Goal: Task Accomplishment & Management: Manage account settings

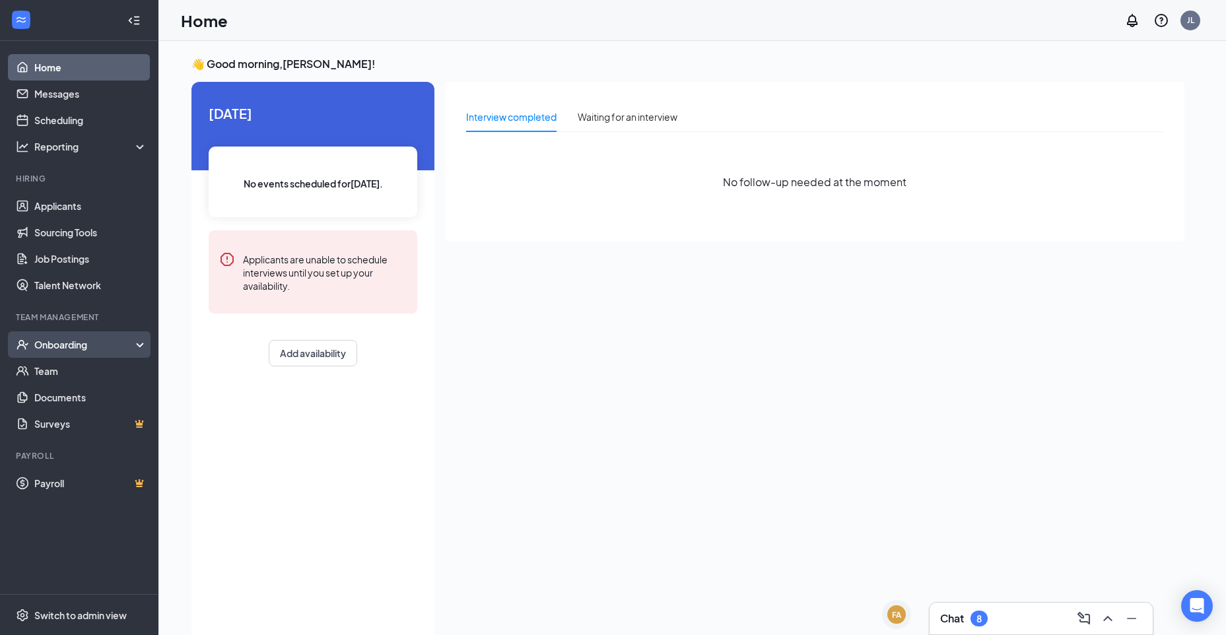
click at [111, 353] on div "Onboarding" at bounding box center [79, 344] width 158 height 26
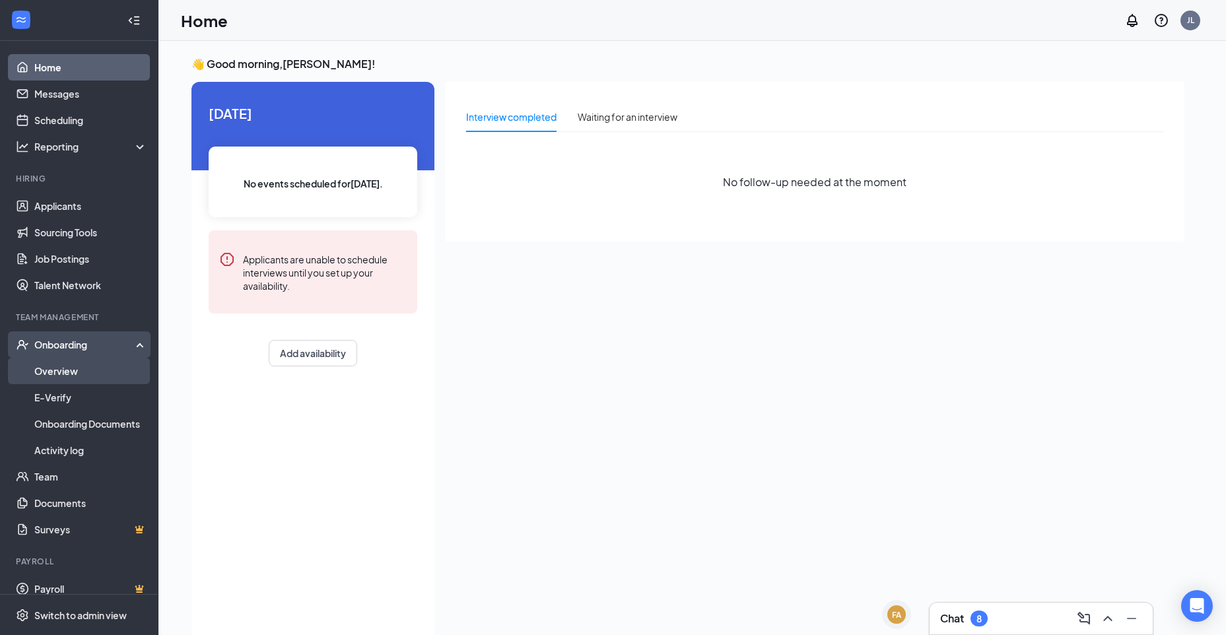
click at [86, 380] on link "Overview" at bounding box center [90, 371] width 113 height 26
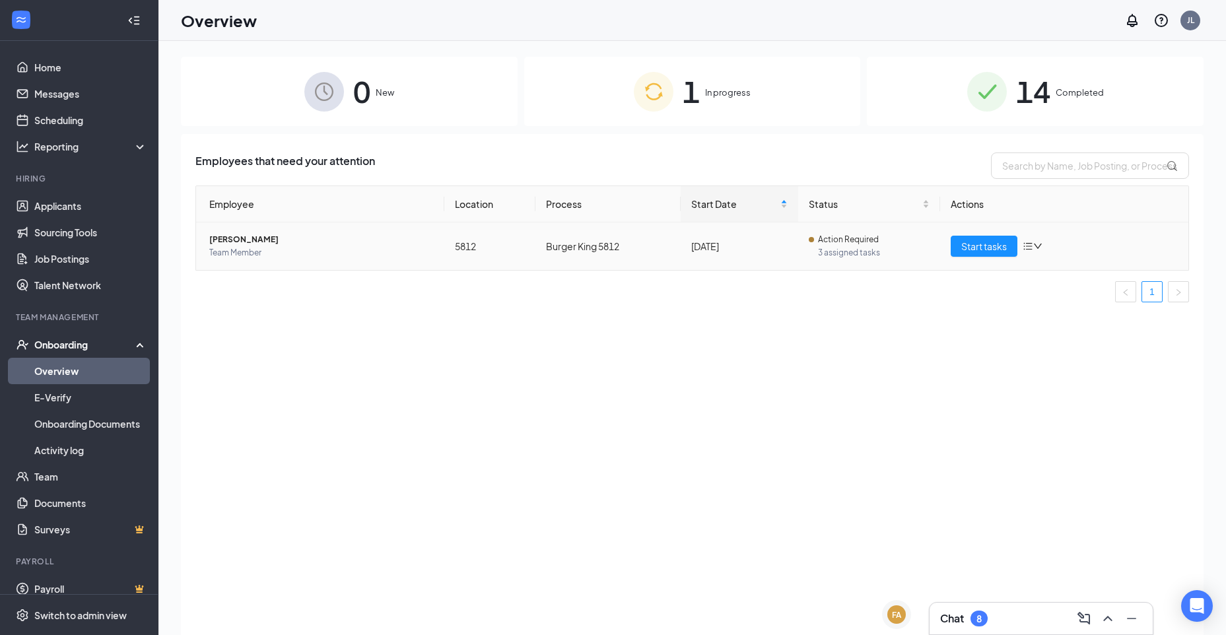
drag, startPoint x: 234, startPoint y: 235, endPoint x: 258, endPoint y: 244, distance: 25.9
click at [234, 236] on span "[PERSON_NAME]" at bounding box center [321, 239] width 224 height 13
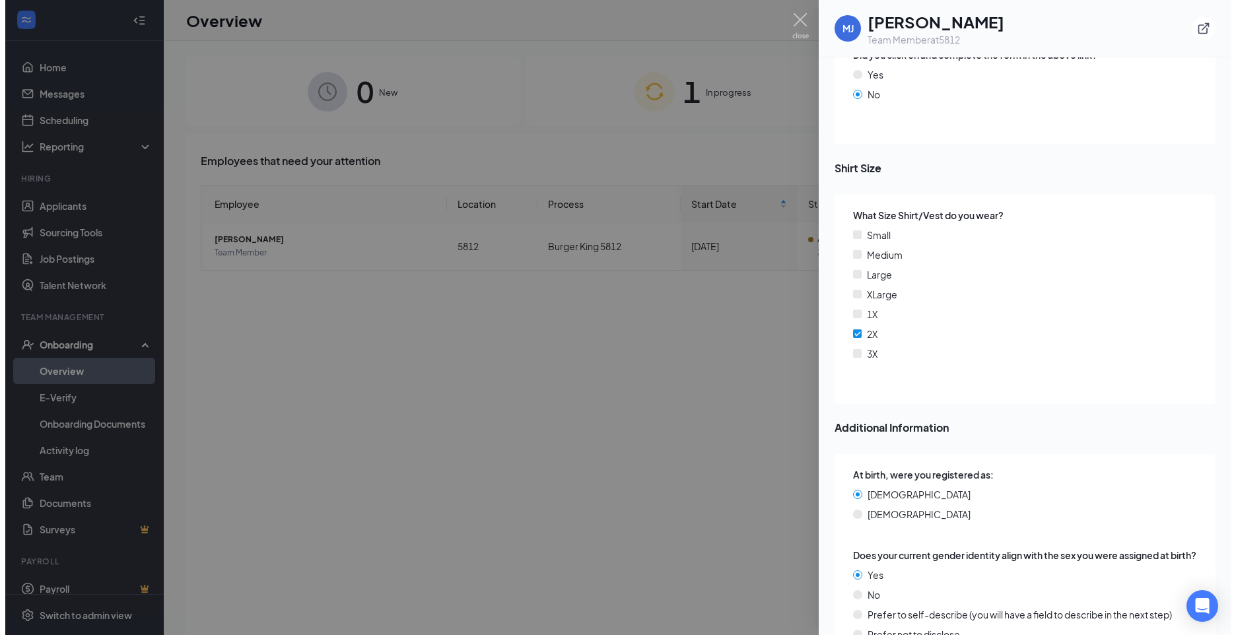
scroll to position [1914, 0]
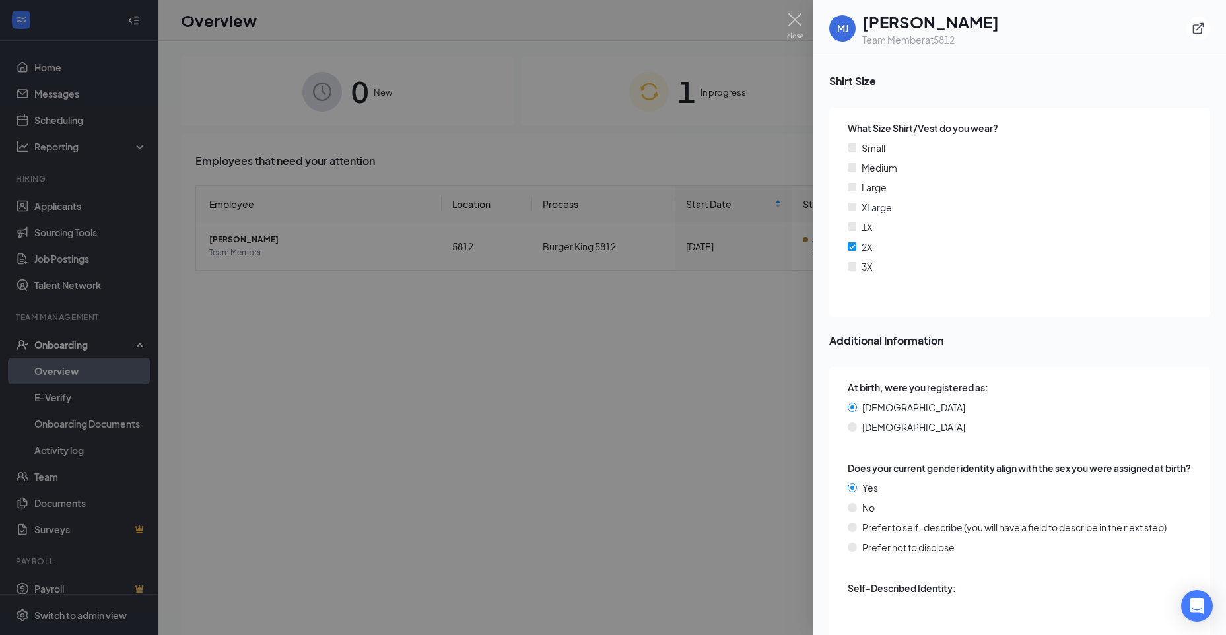
click at [526, 197] on div at bounding box center [613, 317] width 1226 height 635
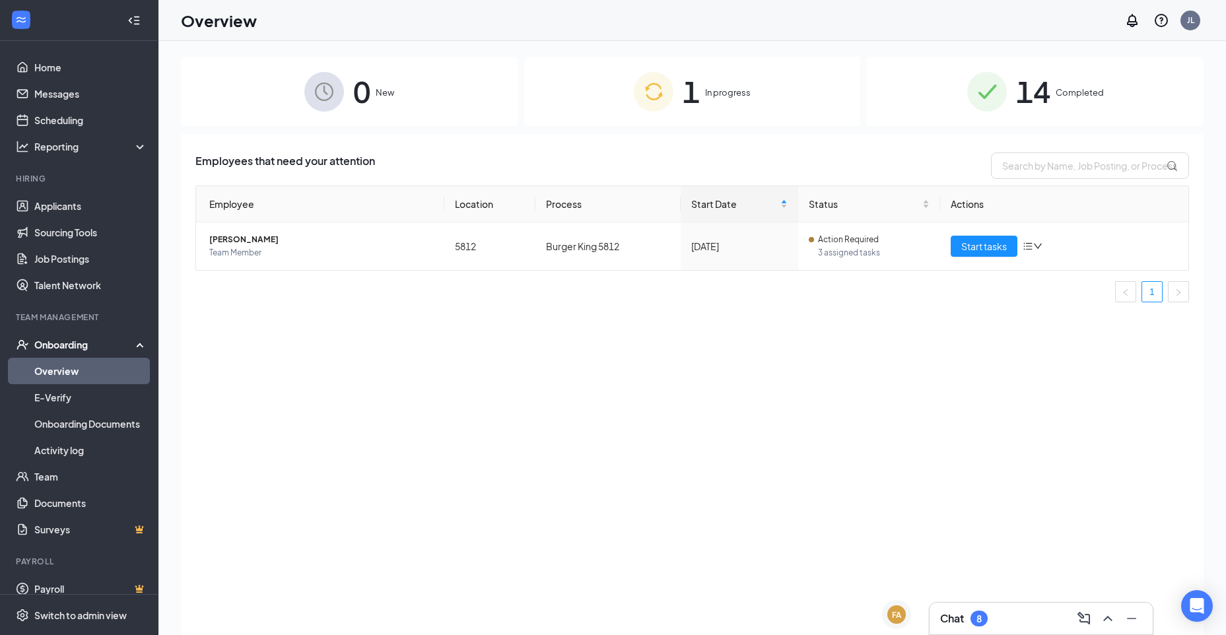
drag, startPoint x: 1021, startPoint y: 69, endPoint x: 1011, endPoint y: 67, distance: 10.0
click at [1020, 75] on span "14" at bounding box center [1033, 92] width 34 height 46
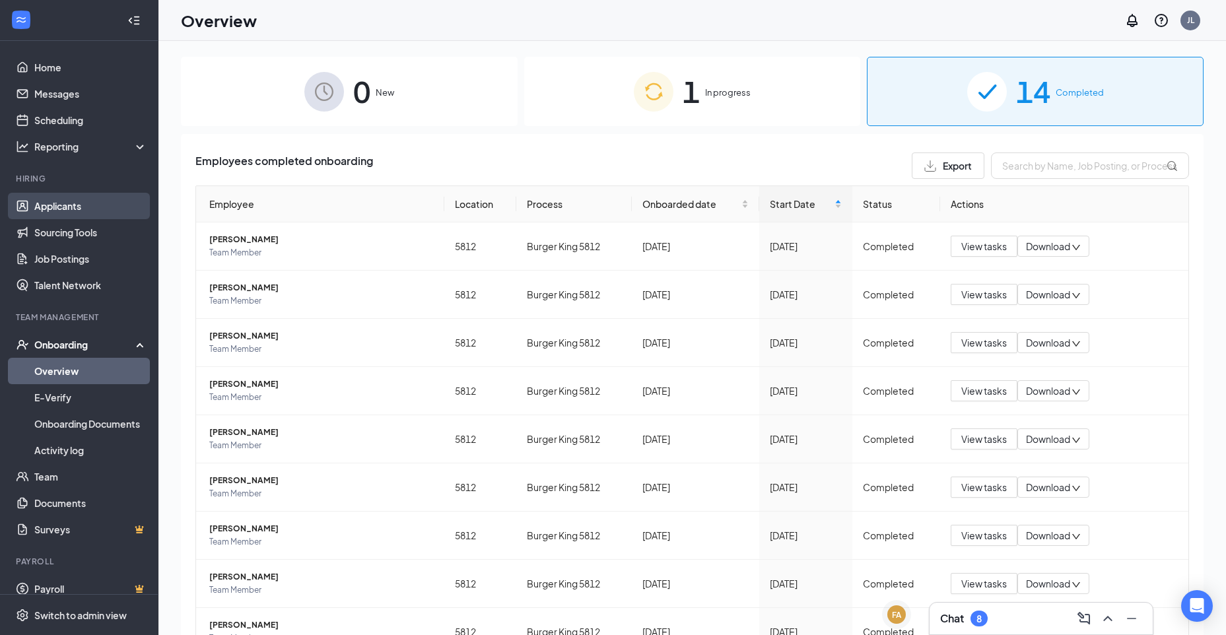
click at [105, 203] on link "Applicants" at bounding box center [90, 206] width 113 height 26
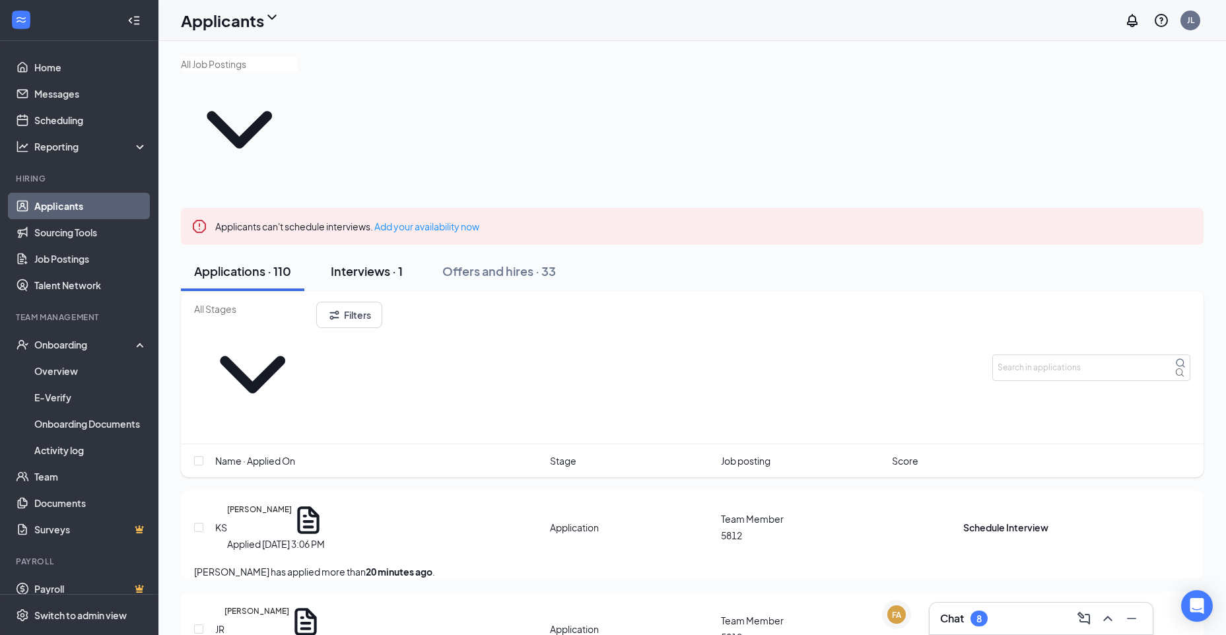
click at [362, 263] on div "Interviews · 1" at bounding box center [367, 271] width 72 height 17
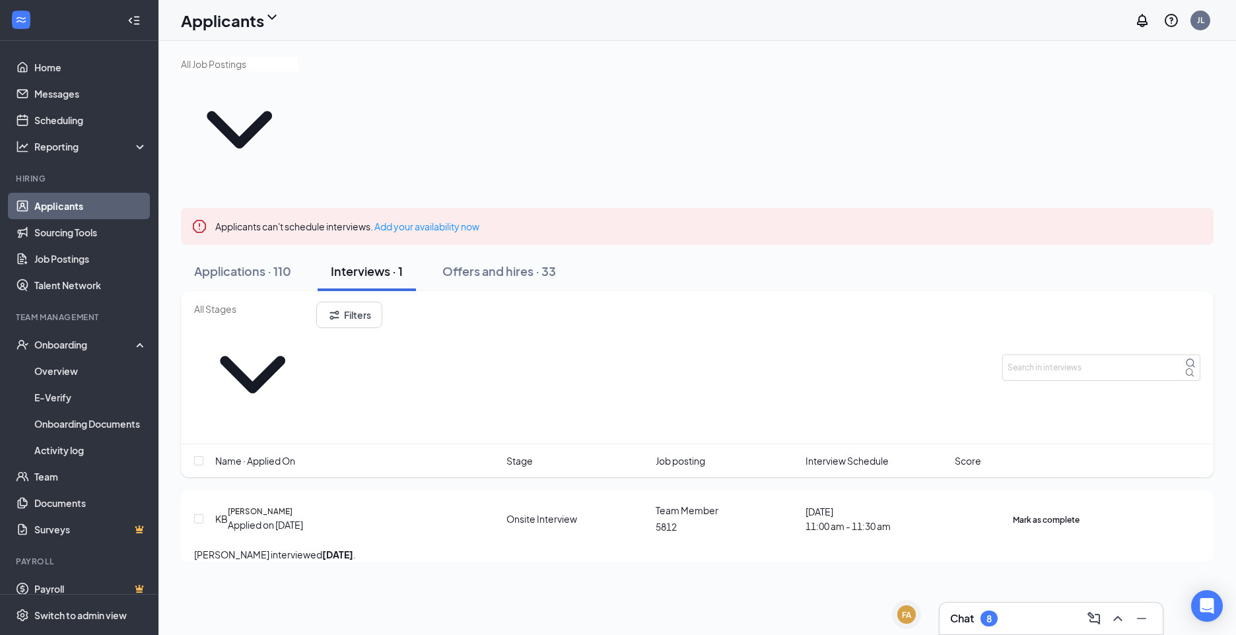
click at [1079, 512] on icon "Ellipses" at bounding box center [1079, 512] width 0 height 0
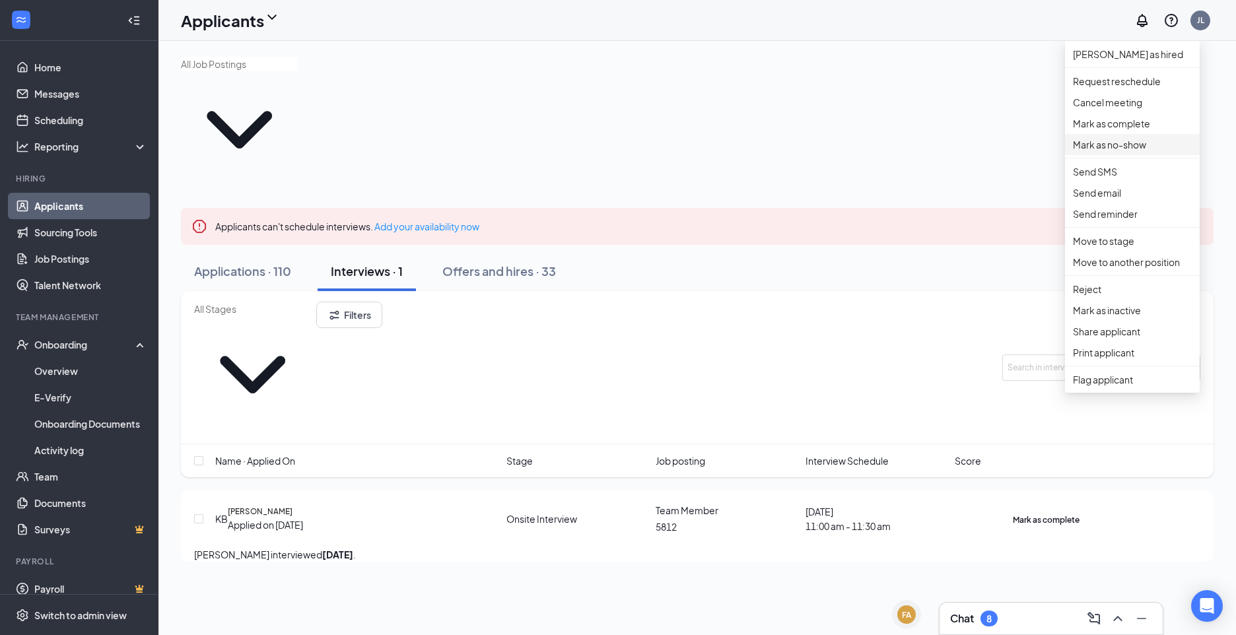
click at [1127, 152] on p "Mark as no-show" at bounding box center [1132, 144] width 119 height 15
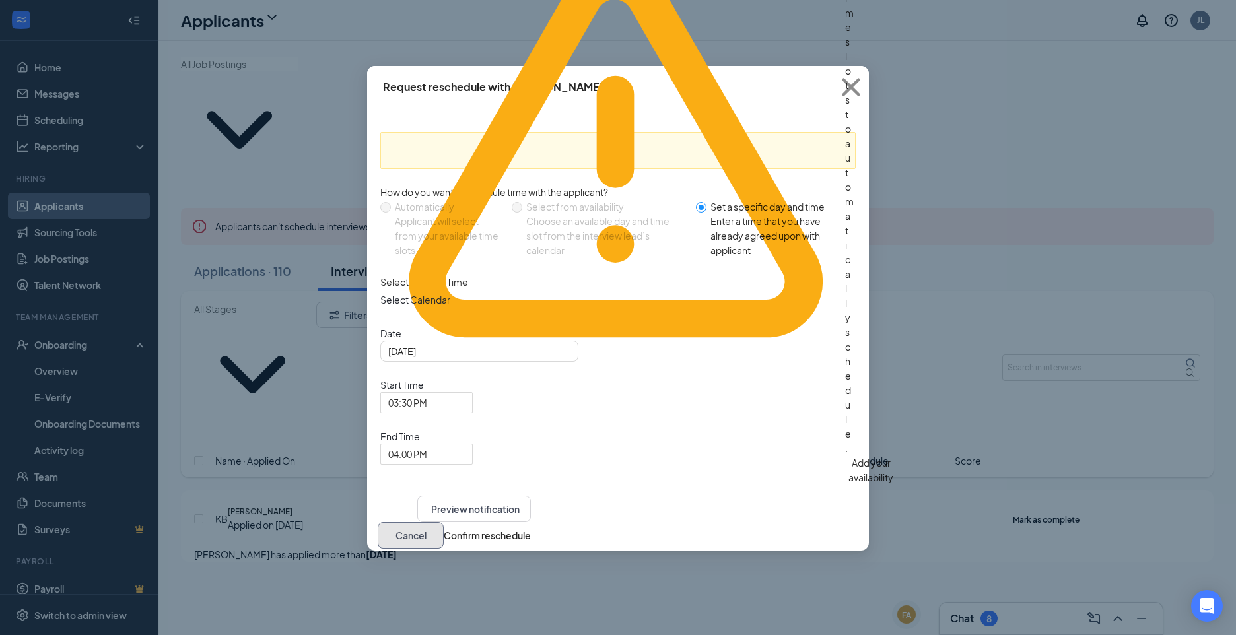
click at [444, 522] on button "Cancel" at bounding box center [411, 535] width 66 height 26
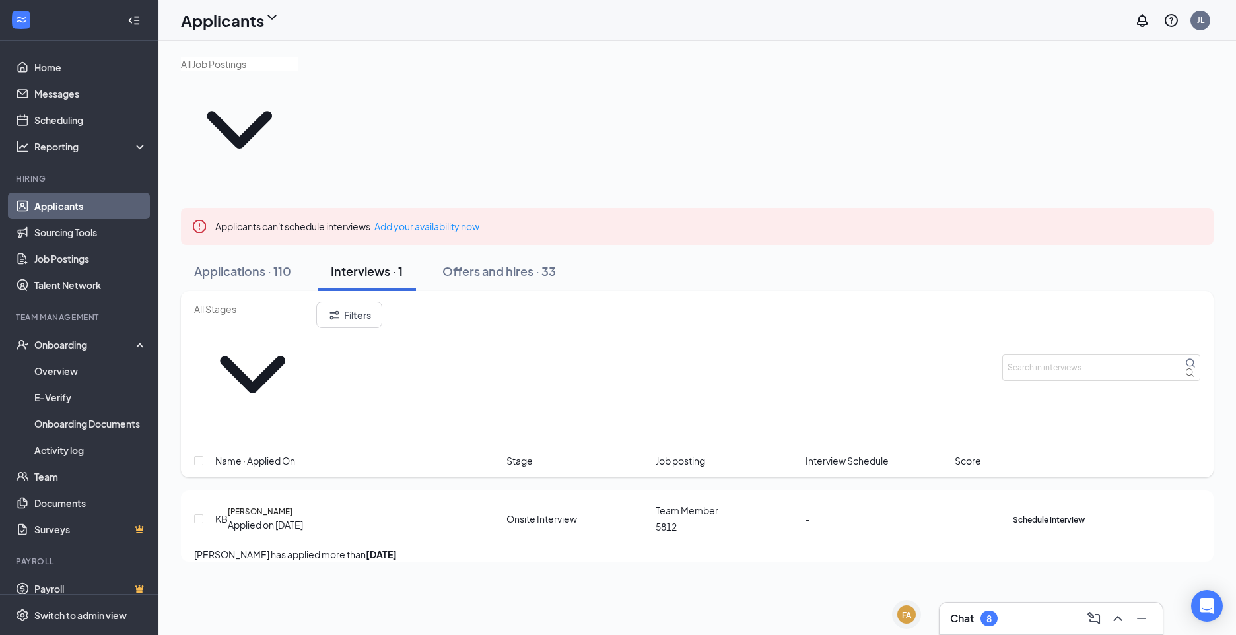
click at [1085, 512] on icon "Ellipses" at bounding box center [1085, 512] width 0 height 0
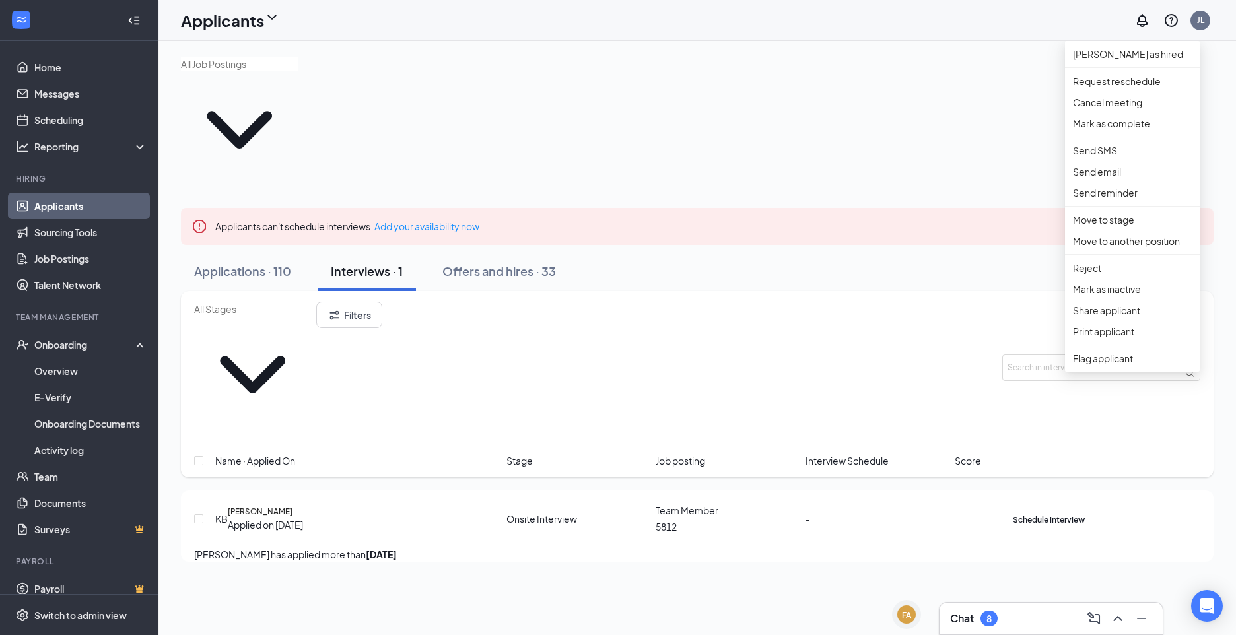
click at [1226, 377] on div "Applicants can't schedule interviews. Add your availability now Applications · …" at bounding box center [696, 309] width 1077 height 537
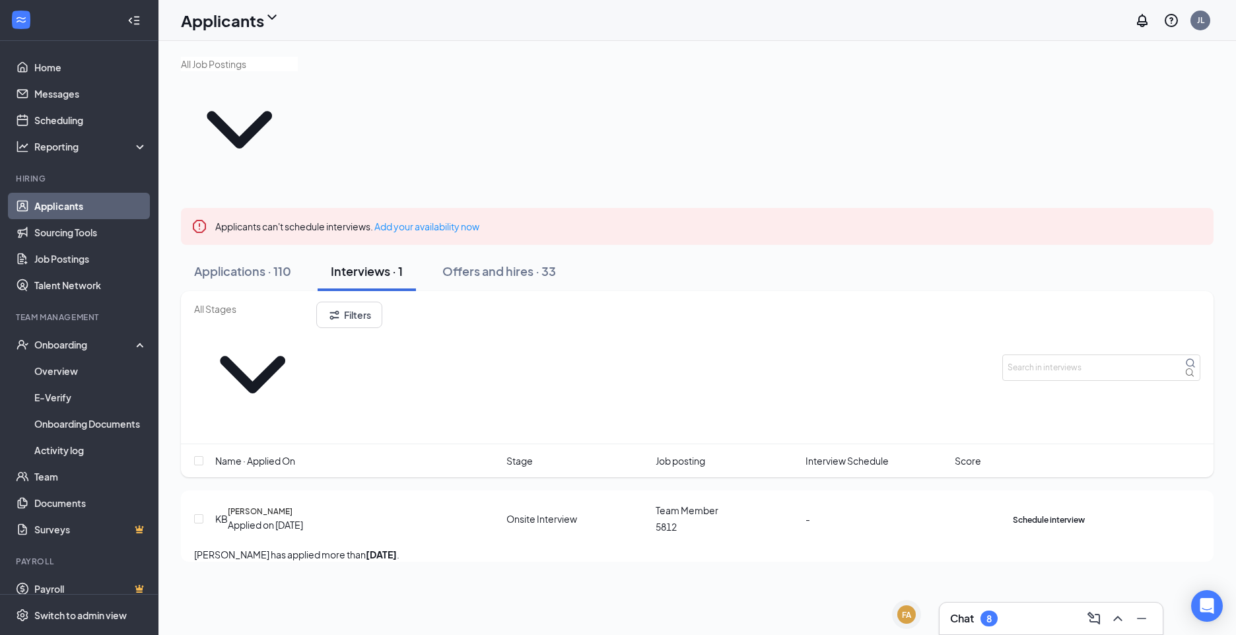
click at [1182, 512] on div "Schedule interview [PERSON_NAME] as hired Request reschedule Cancel meeting [PE…" at bounding box center [1101, 519] width 198 height 15
click at [1201, 490] on div "KB [PERSON_NAME] Applied on [DATE] Onsite Interview Team Member 5812 - Schedule…" at bounding box center [697, 525] width 1032 height 71
click at [1085, 512] on icon "Ellipses" at bounding box center [1085, 512] width 0 height 0
click at [935, 519] on div "Applicants can't schedule interviews. Add your availability now Applications · …" at bounding box center [696, 338] width 1077 height 594
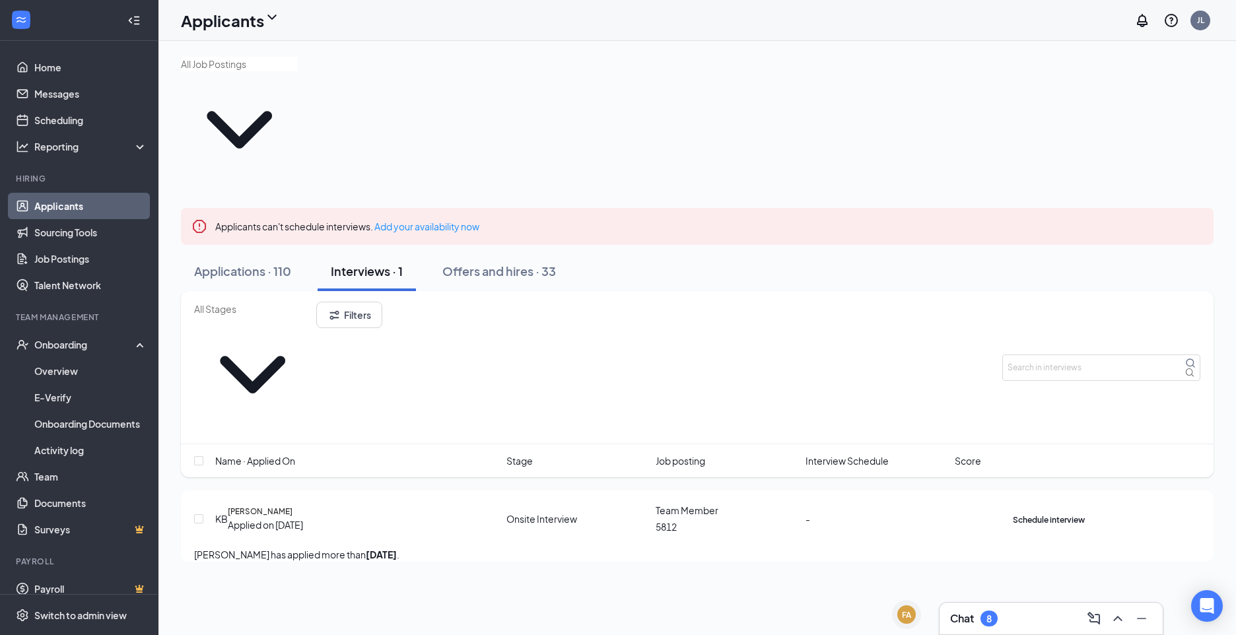
click at [1085, 512] on icon "Ellipses" at bounding box center [1085, 512] width 0 height 0
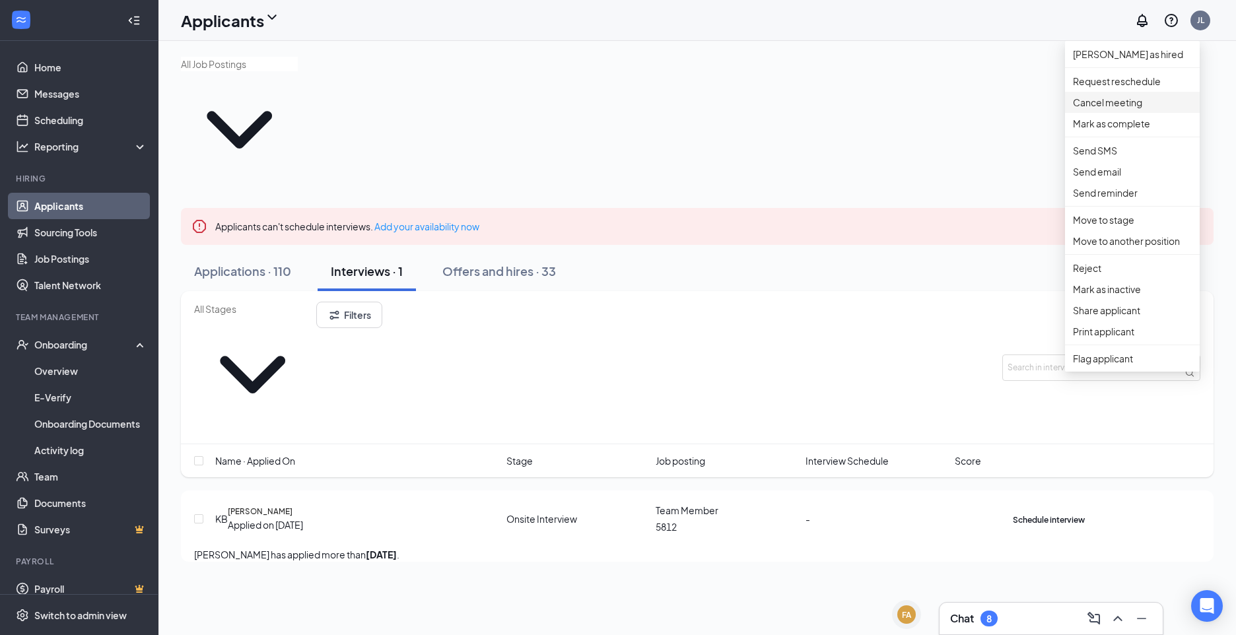
click at [1128, 110] on p "Cancel meeting" at bounding box center [1132, 102] width 119 height 15
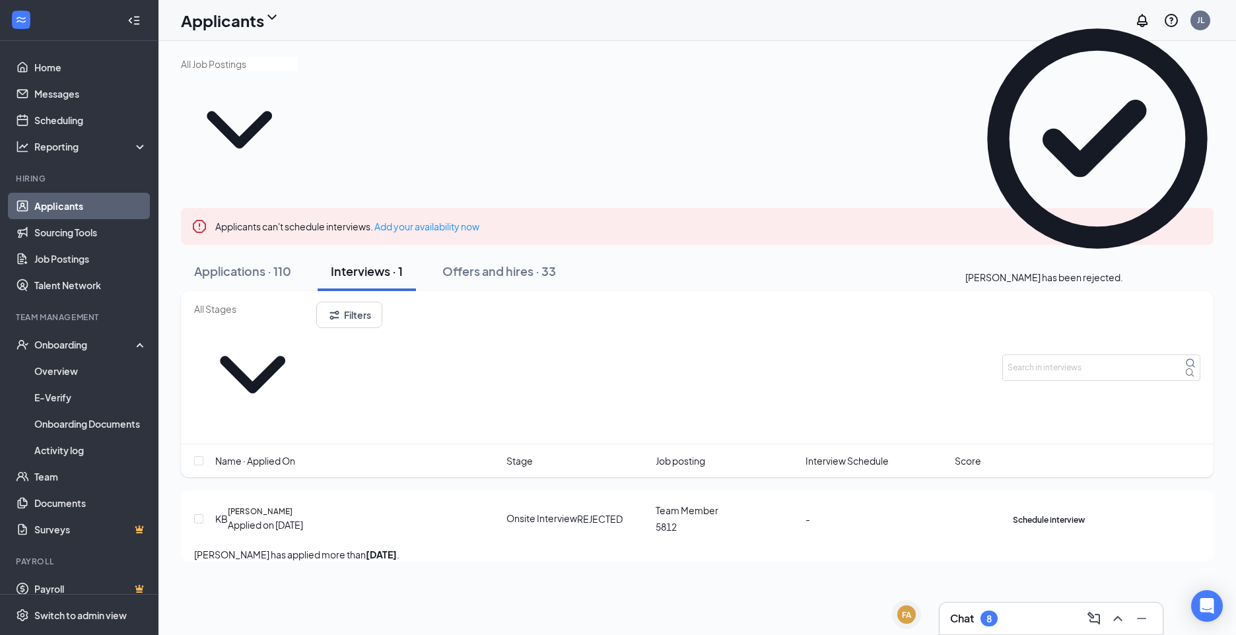
click at [1085, 512] on icon "Ellipses" at bounding box center [1085, 512] width 0 height 0
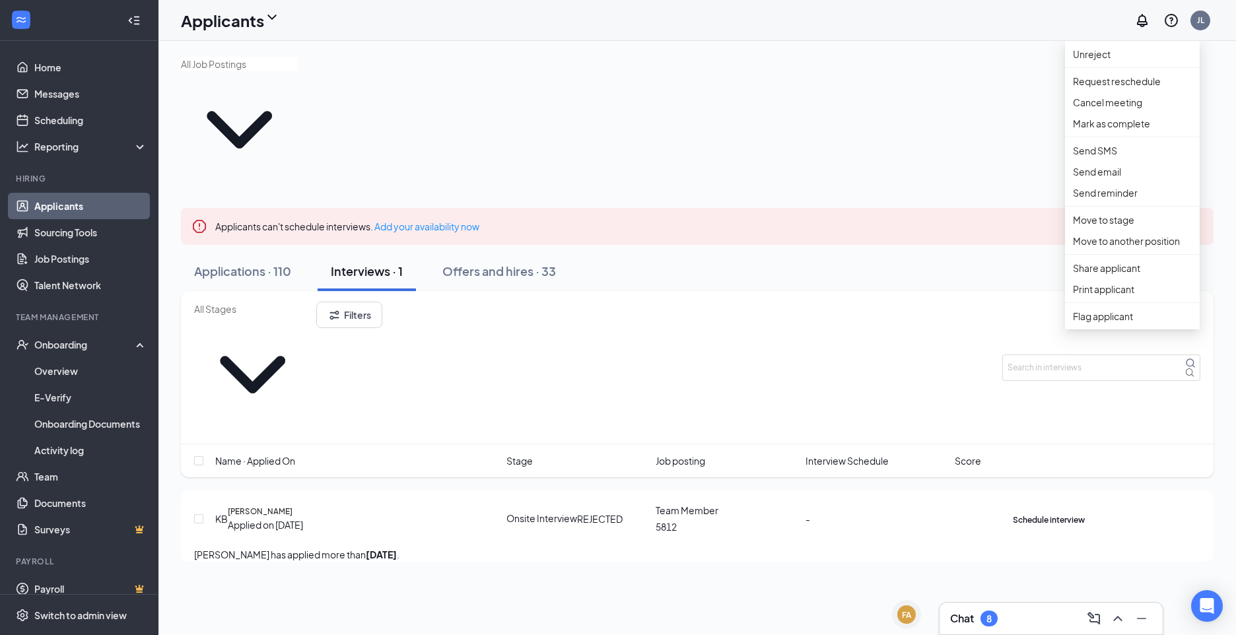
click at [983, 494] on div "Applicants can't schedule interviews. Add your availability now Applications · …" at bounding box center [696, 338] width 1077 height 594
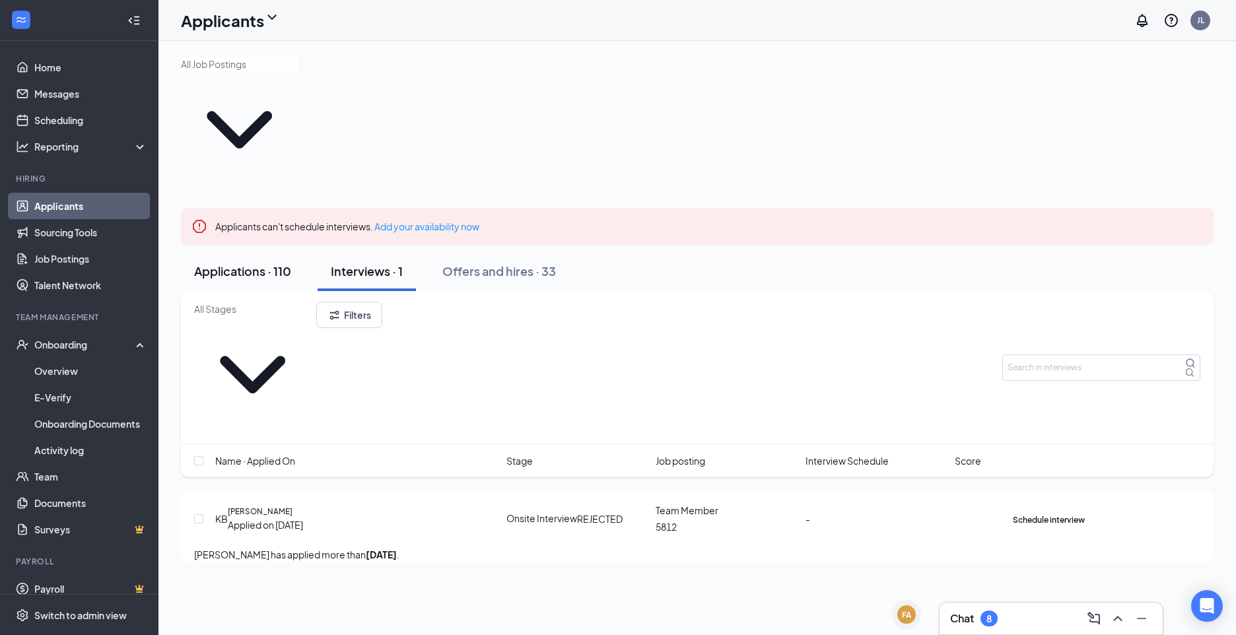
click at [271, 263] on div "Applications · 110" at bounding box center [242, 271] width 97 height 17
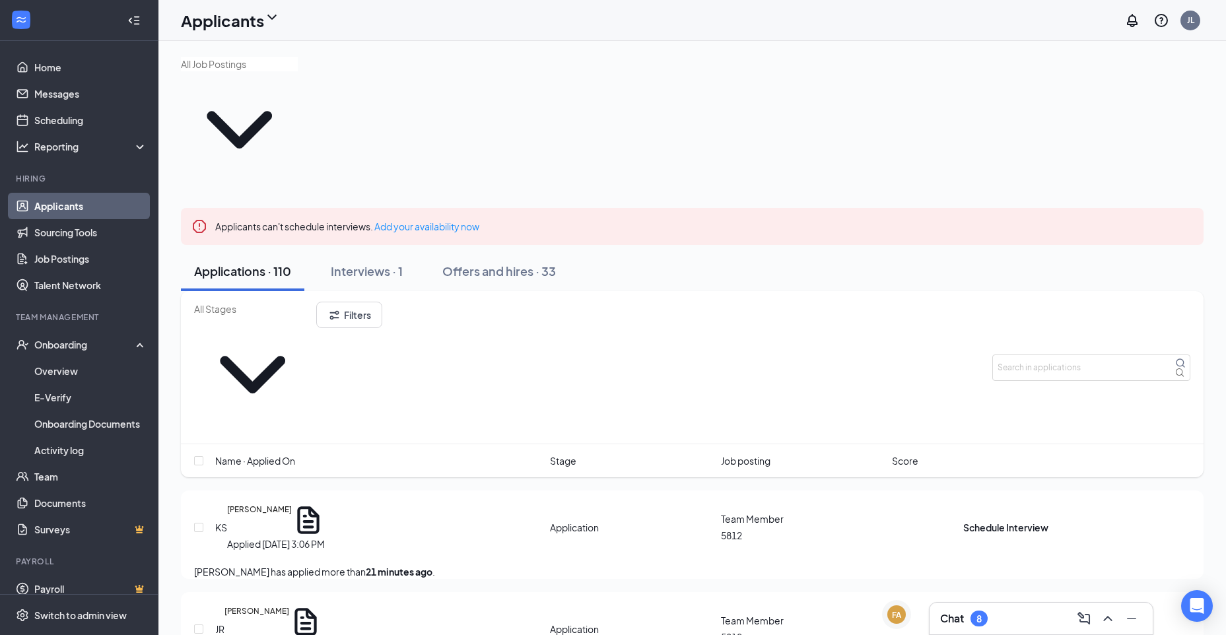
click at [288, 605] on h5 "[PERSON_NAME]" at bounding box center [256, 621] width 65 height 33
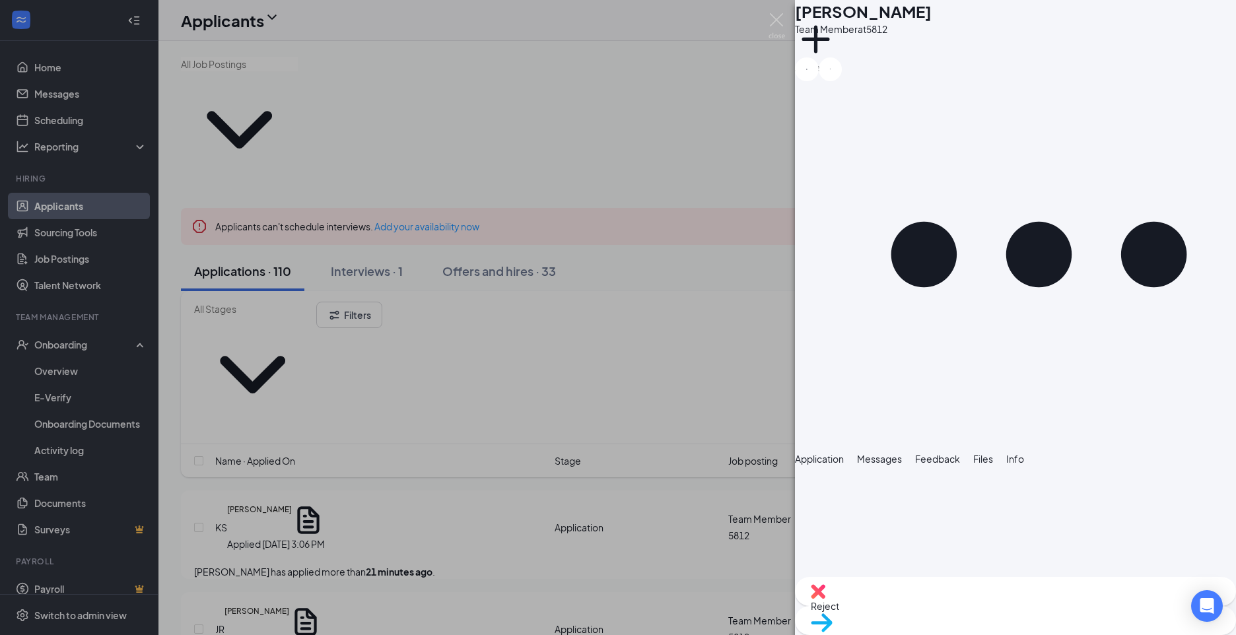
scroll to position [539, 0]
click at [551, 411] on div "JR [PERSON_NAME] Team Member at 5812 Add a tag Application Messages Feedback Fi…" at bounding box center [618, 317] width 1236 height 635
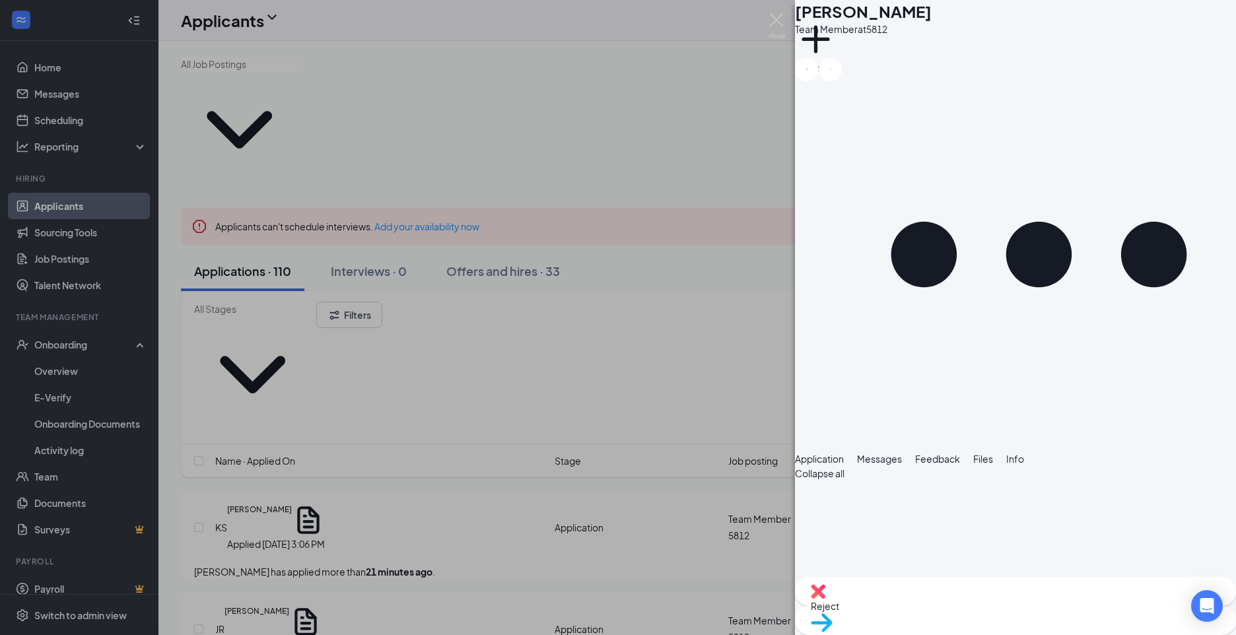
click at [563, 407] on div "DC [PERSON_NAME] Team Member at 5812 Add a tag Application Messages Feedback Fi…" at bounding box center [618, 317] width 1236 height 635
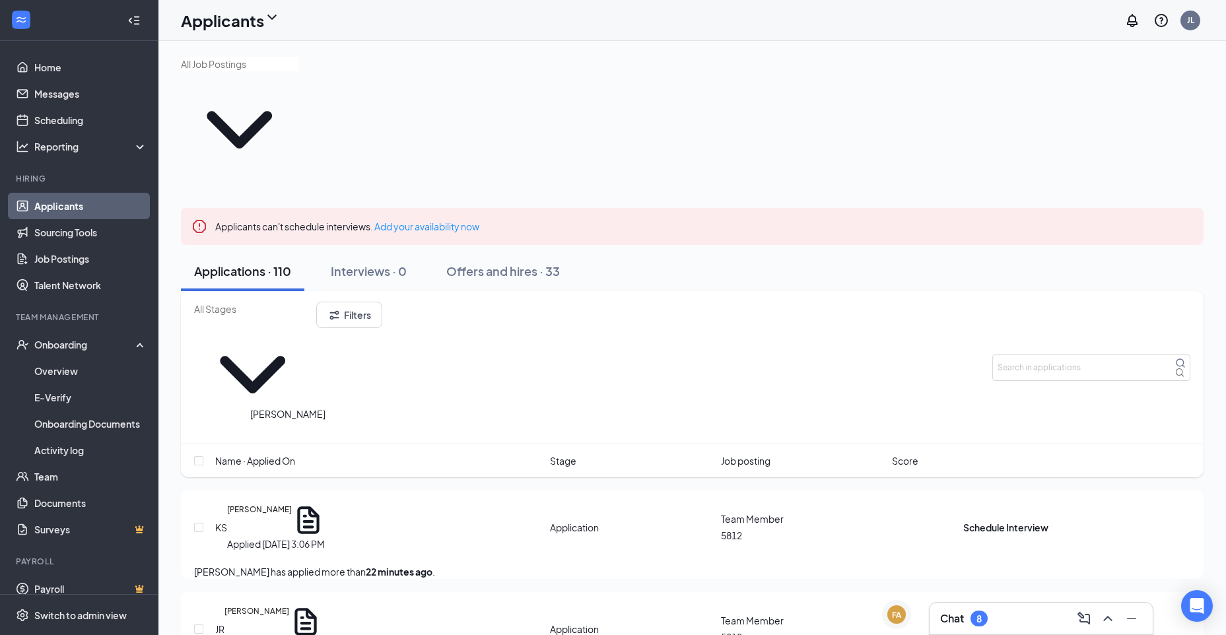
click at [286, 605] on h5 "[PERSON_NAME]" at bounding box center [256, 621] width 65 height 33
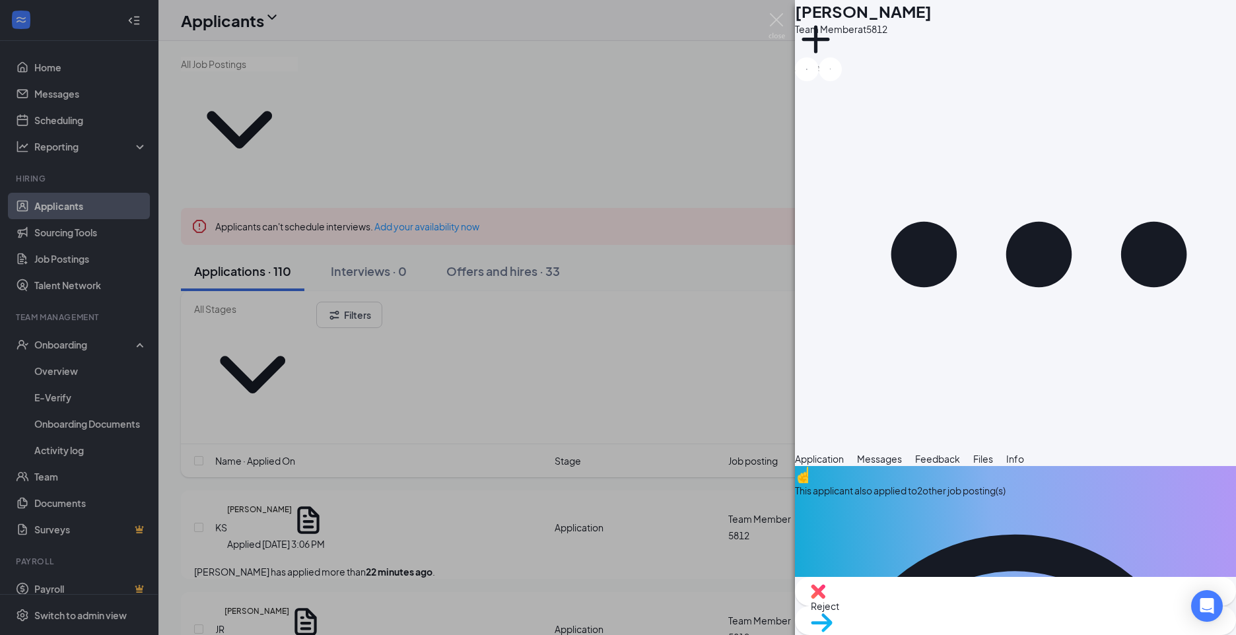
click at [449, 320] on div "JR [PERSON_NAME] Team Member at 5812 Add a tag Application Messages Feedback Fi…" at bounding box center [618, 317] width 1236 height 635
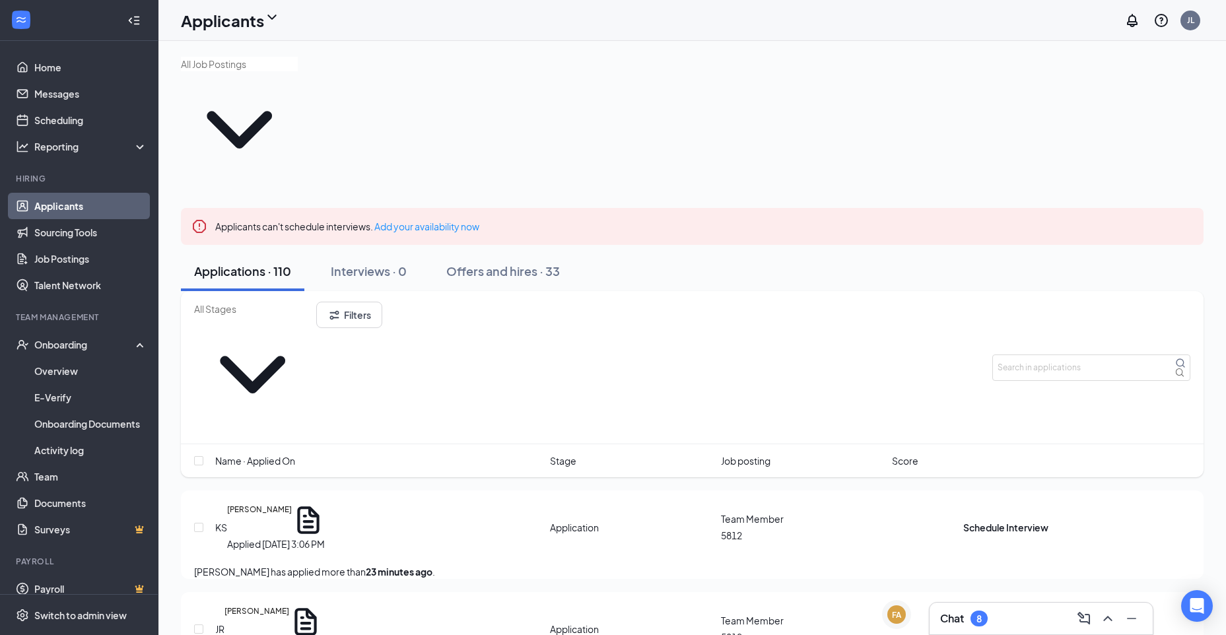
click at [283, 592] on div "JR [PERSON_NAME] Applied [DATE] 9:04 AM Application Team Member 5812 Schedule I…" at bounding box center [692, 636] width 1023 height 88
click at [289, 605] on h5 "[PERSON_NAME]" at bounding box center [256, 621] width 65 height 33
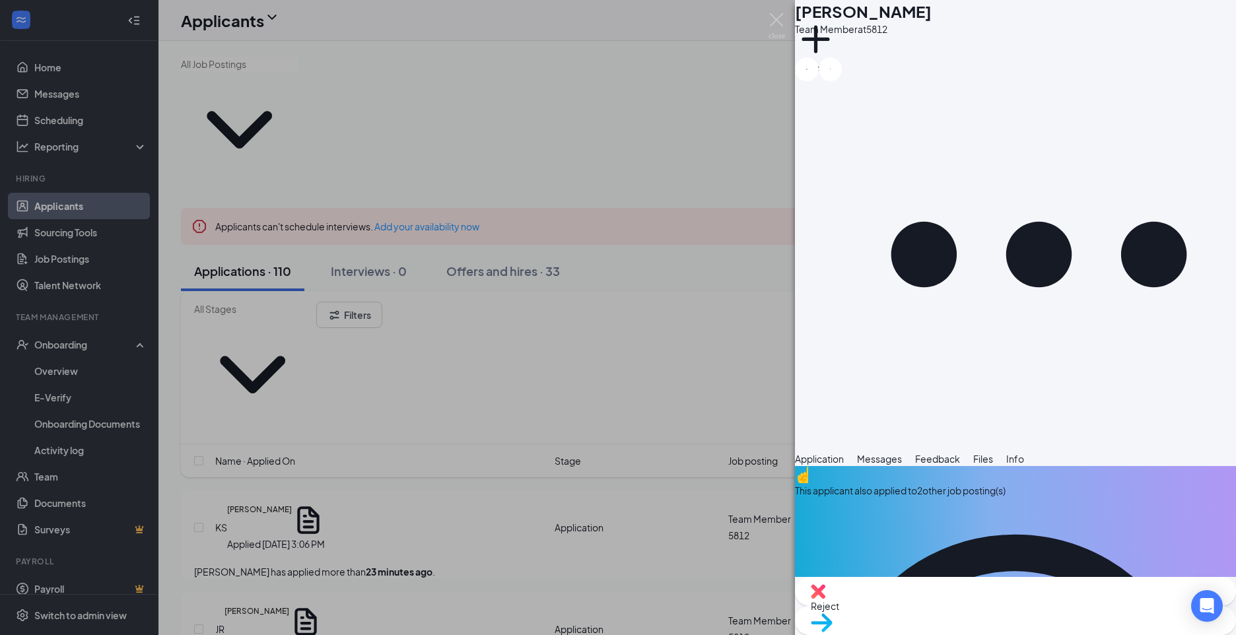
click at [411, 442] on div "JR [PERSON_NAME] Team Member at 5812 Add a tag Application Messages Feedback Fi…" at bounding box center [618, 317] width 1236 height 635
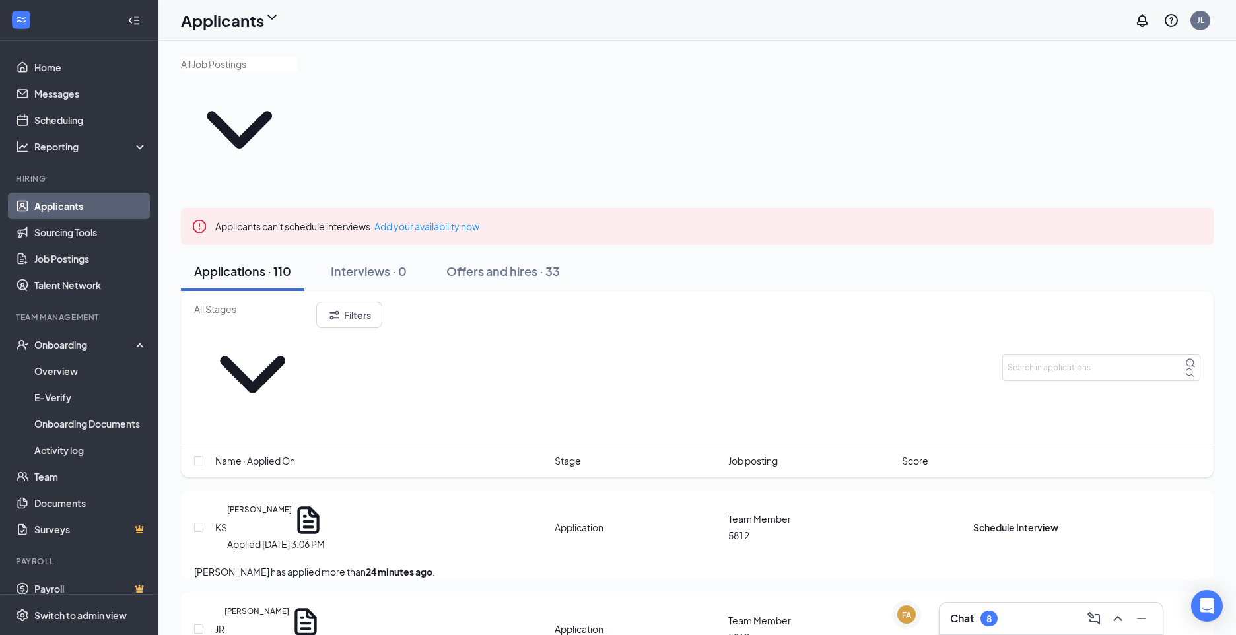
click at [292, 504] on h5 "[PERSON_NAME]" at bounding box center [259, 520] width 65 height 33
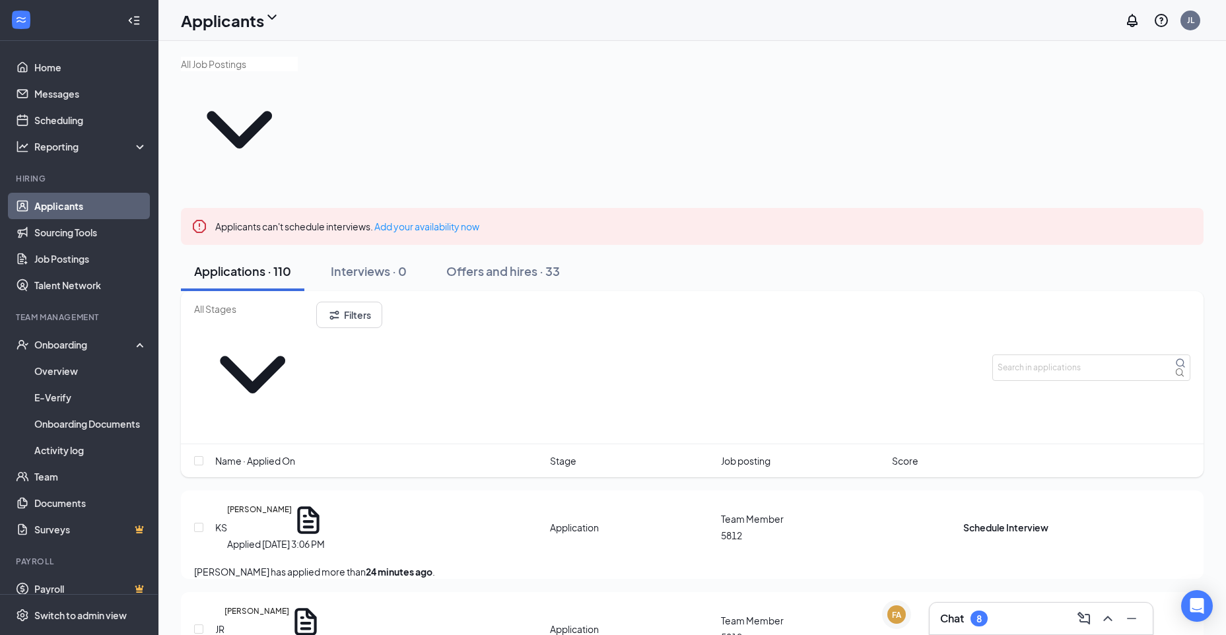
click at [283, 342] on body "Home Messages Scheduling Reporting Hiring Applicants Sourcing Tools Job Posting…" at bounding box center [613, 317] width 1226 height 635
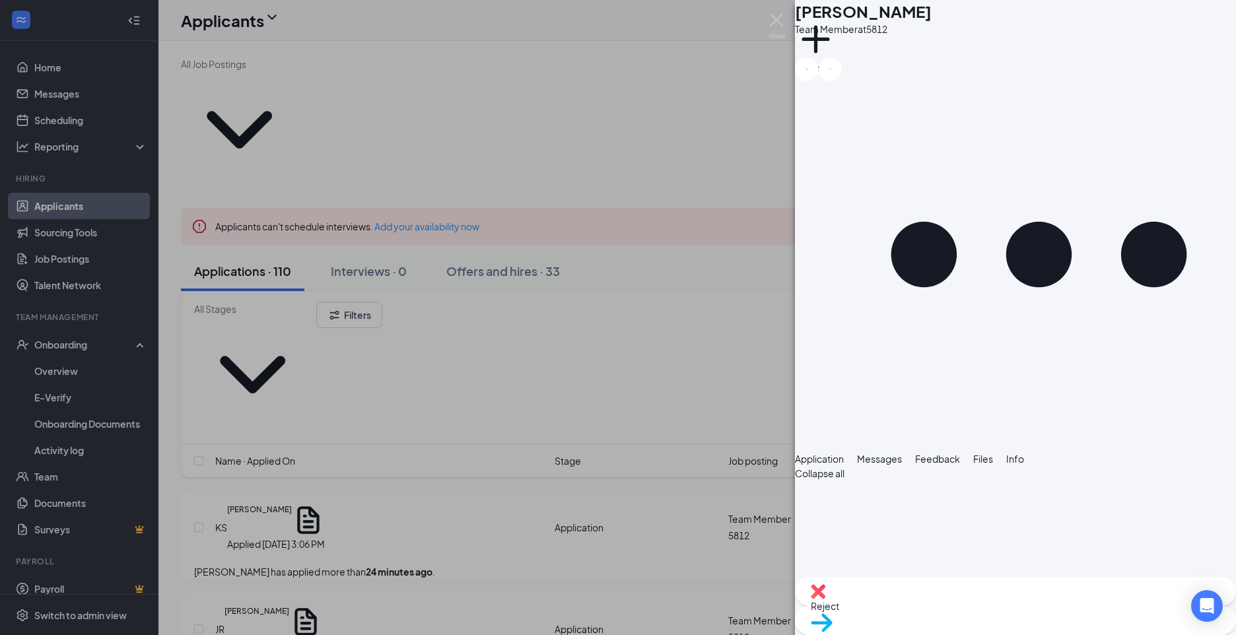
click at [491, 442] on div "KS [PERSON_NAME] Team Member at 5812 Add a tag Application Messages Feedback Fi…" at bounding box center [618, 317] width 1236 height 635
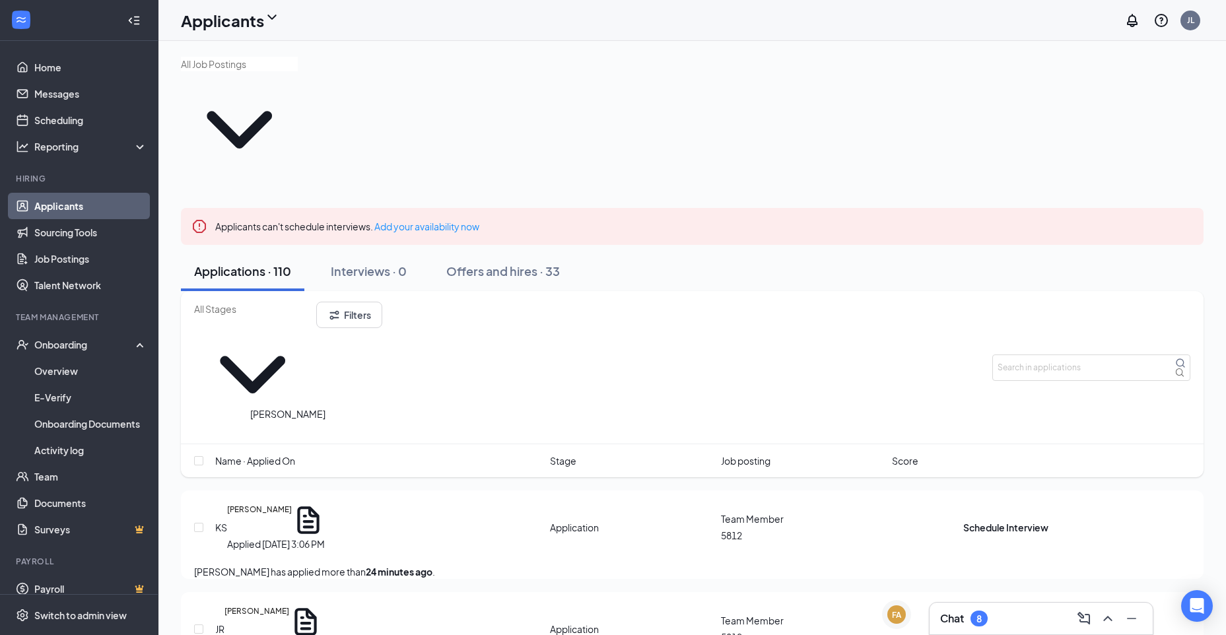
click at [289, 605] on h5 "[PERSON_NAME]" at bounding box center [256, 621] width 65 height 33
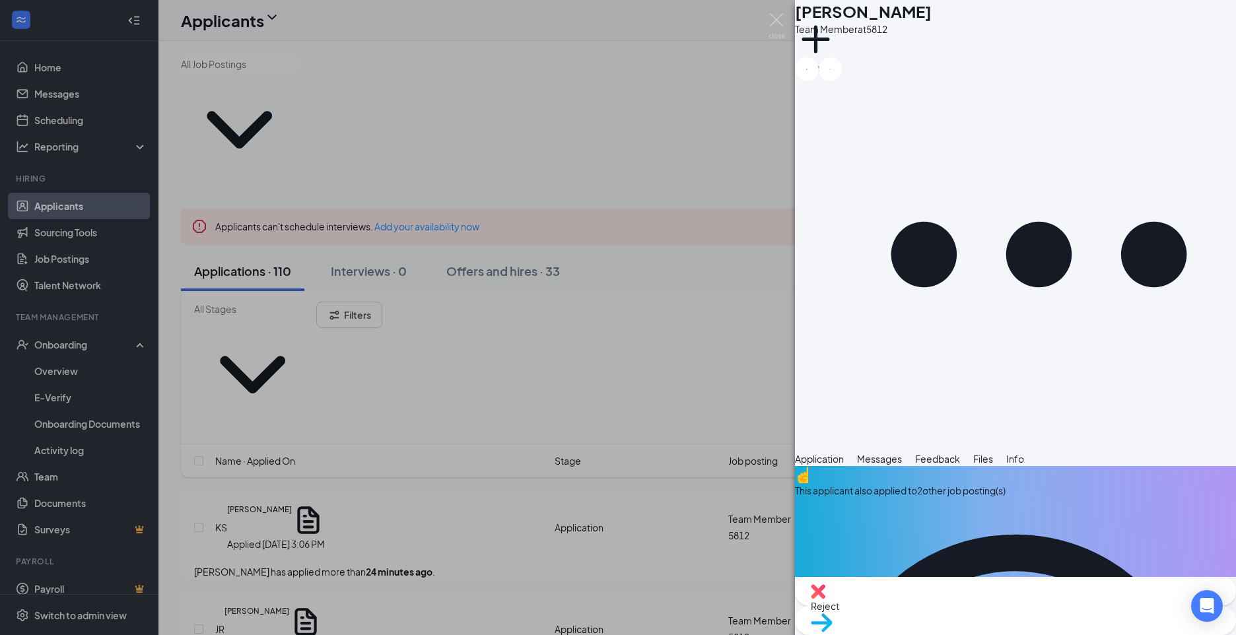
click at [902, 452] on button "Messages" at bounding box center [879, 459] width 45 height 15
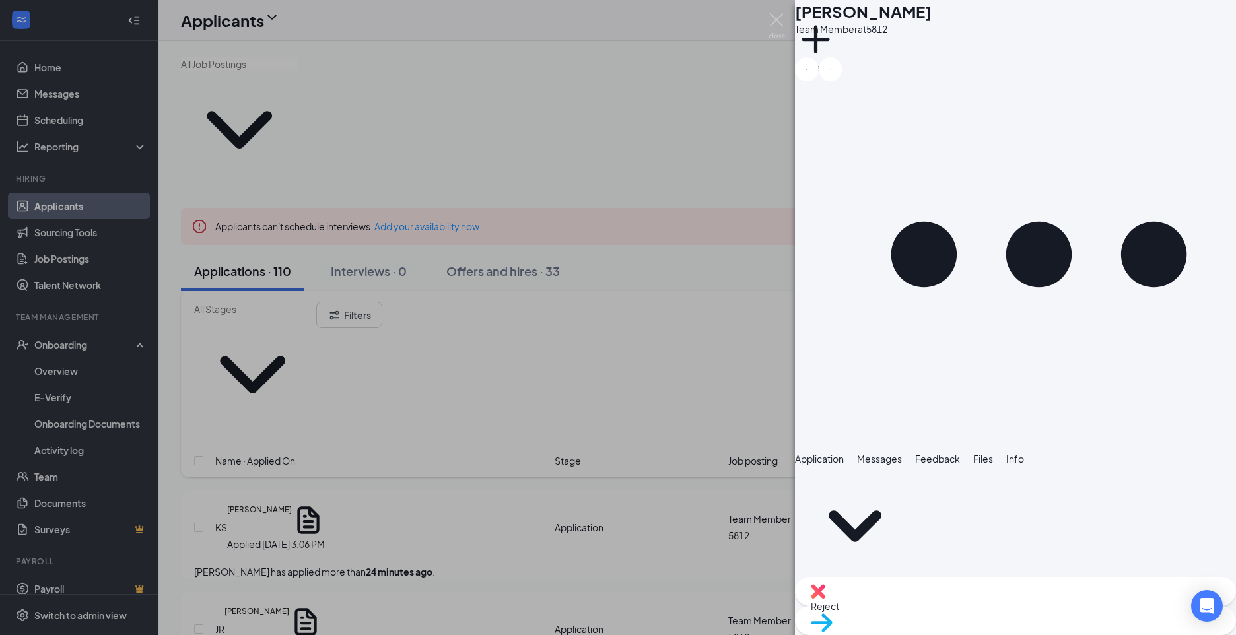
click at [794, 158] on div "JR [PERSON_NAME] Team Member at 5812 Add a tag Application Messages Feedback Fi…" at bounding box center [618, 317] width 1236 height 635
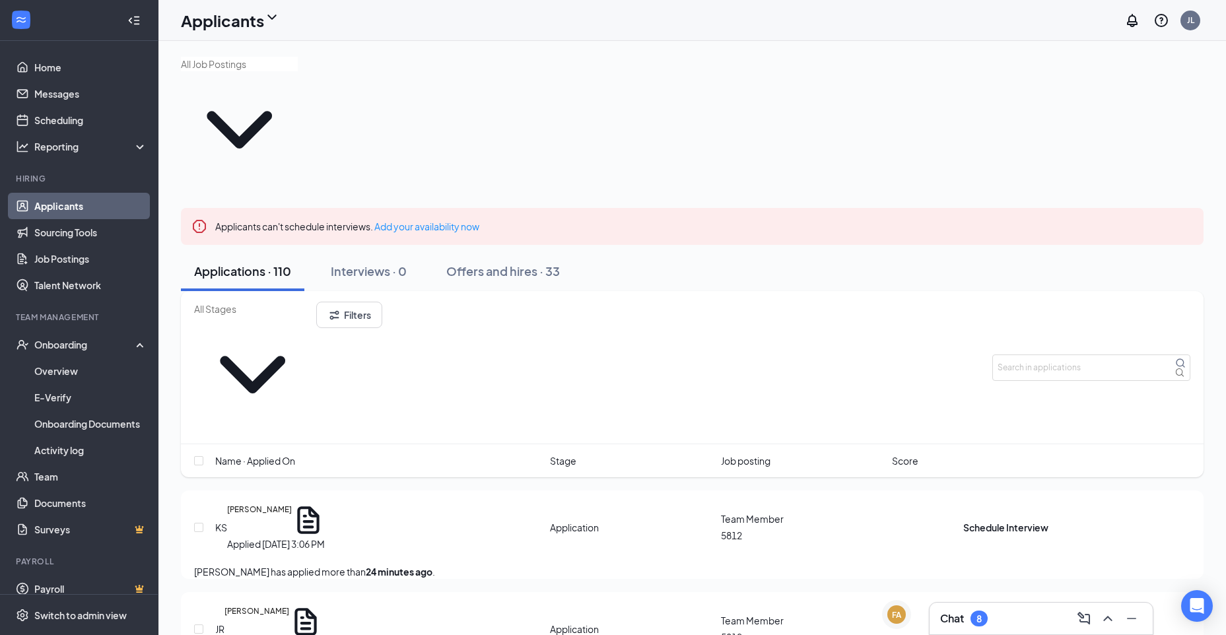
click at [1048, 622] on button "Schedule Interview" at bounding box center [1005, 629] width 85 height 15
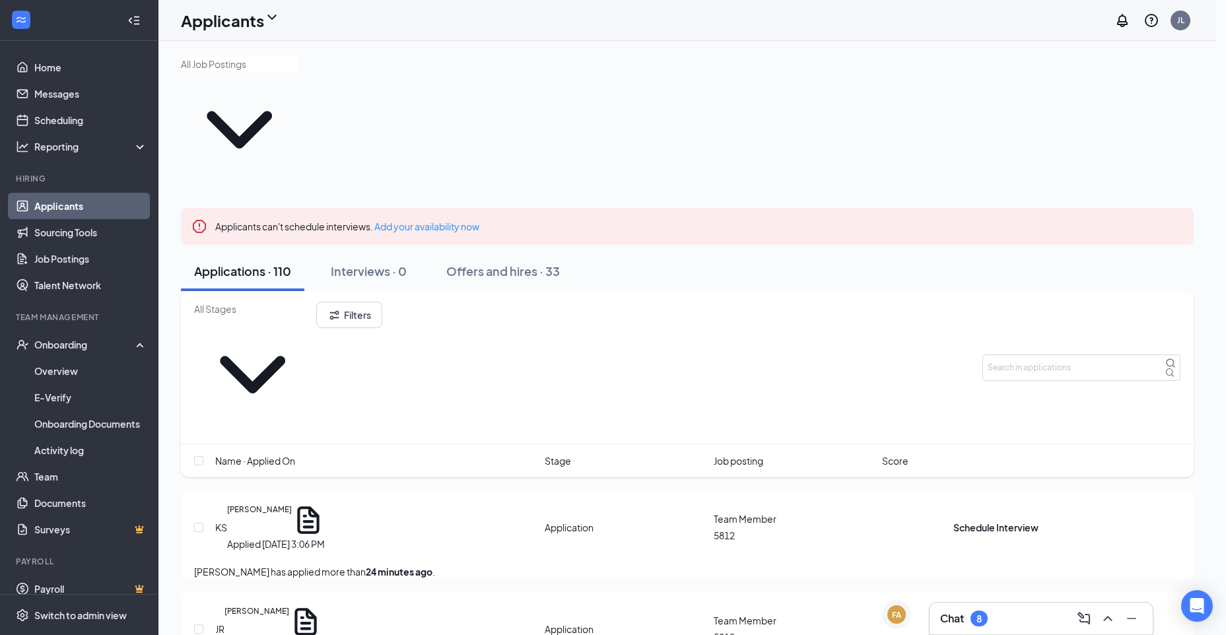
click at [1048, 622] on button "Schedule Interview" at bounding box center [1005, 629] width 85 height 15
type input "Onsite Interview"
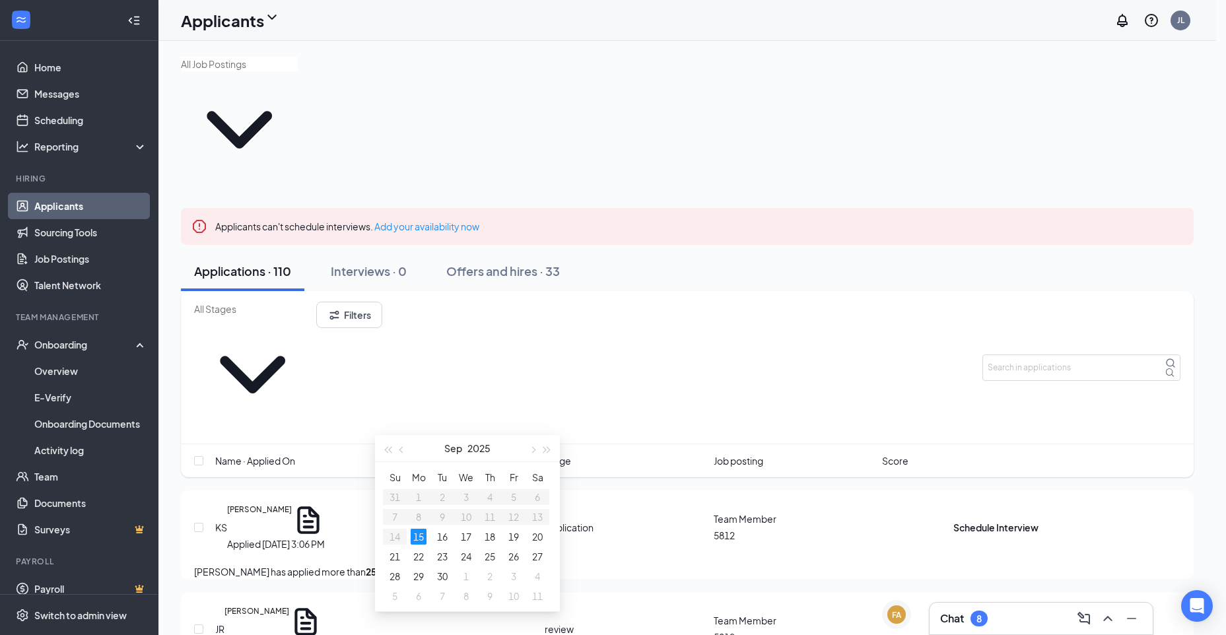
type input "[DATE]"
click at [492, 537] on div "18" at bounding box center [490, 537] width 16 height 16
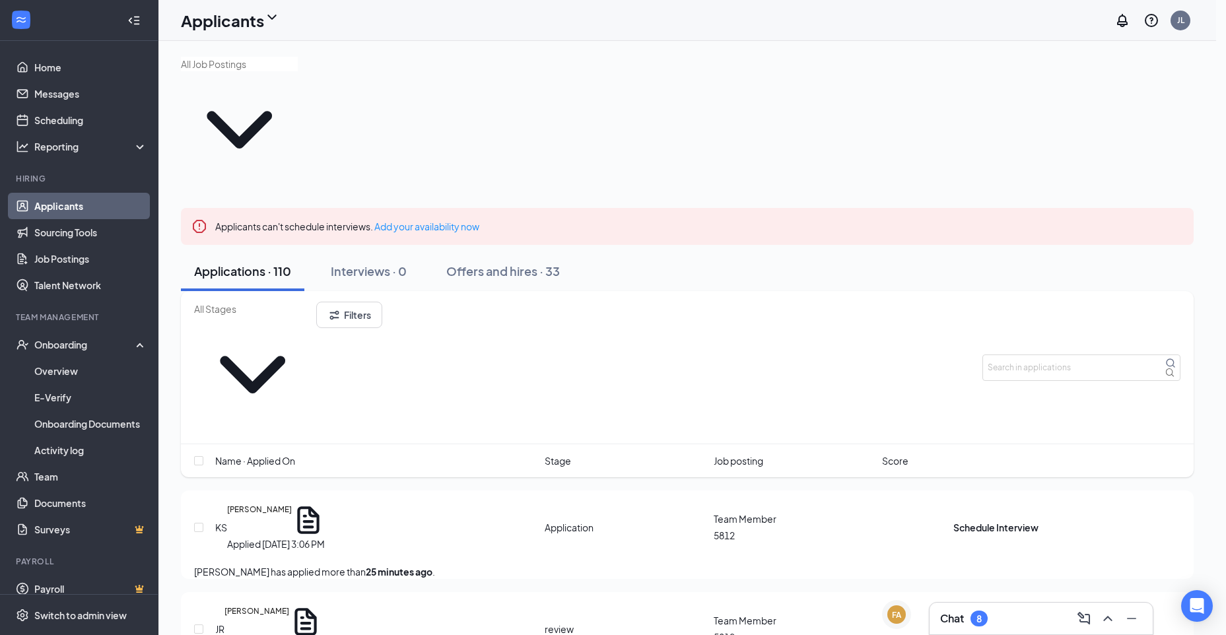
drag, startPoint x: 659, startPoint y: 426, endPoint x: 652, endPoint y: 424, distance: 7.1
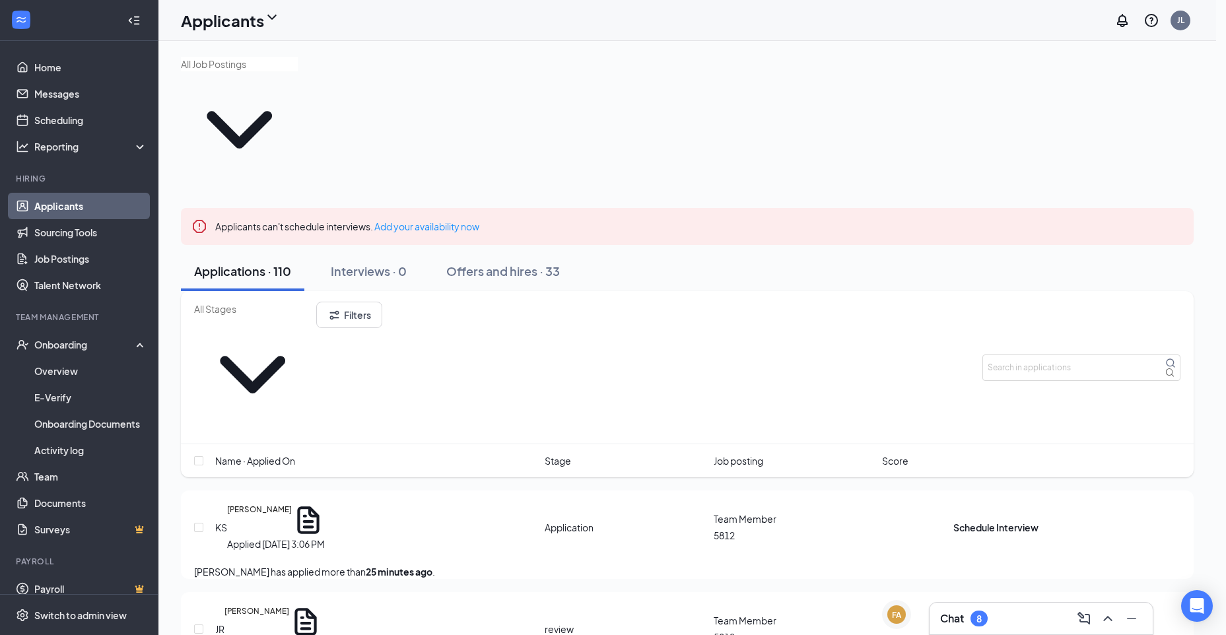
type input "10:30 AM"
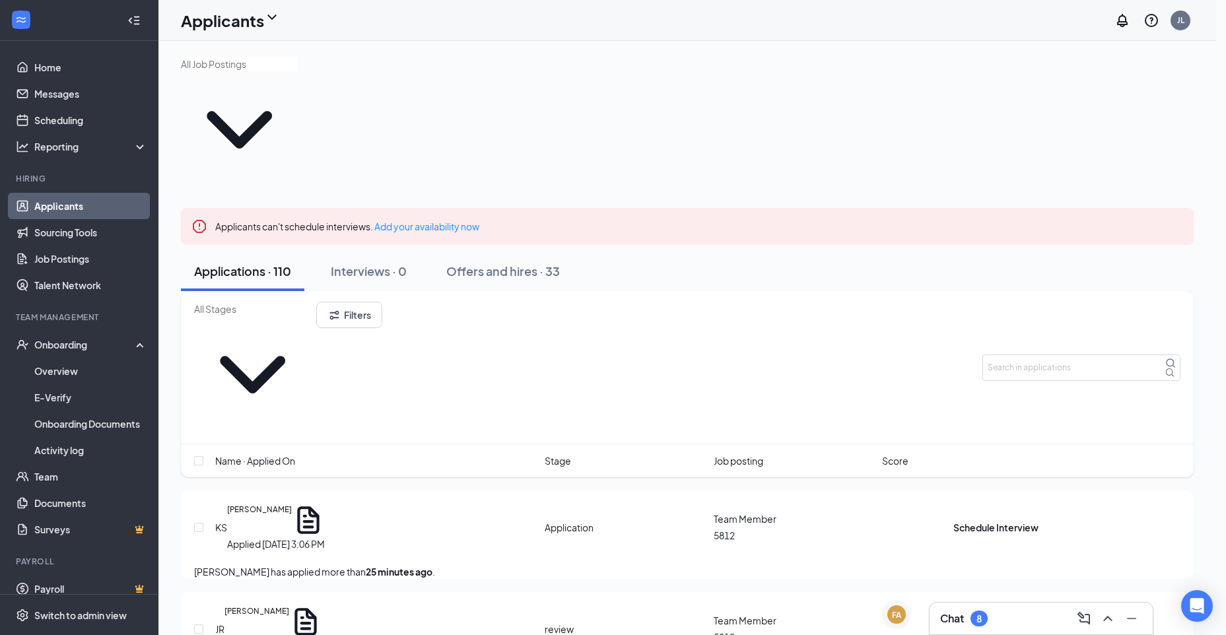
type input "11:00 AM"
click at [349, 263] on div "Interviews · 1" at bounding box center [367, 271] width 72 height 17
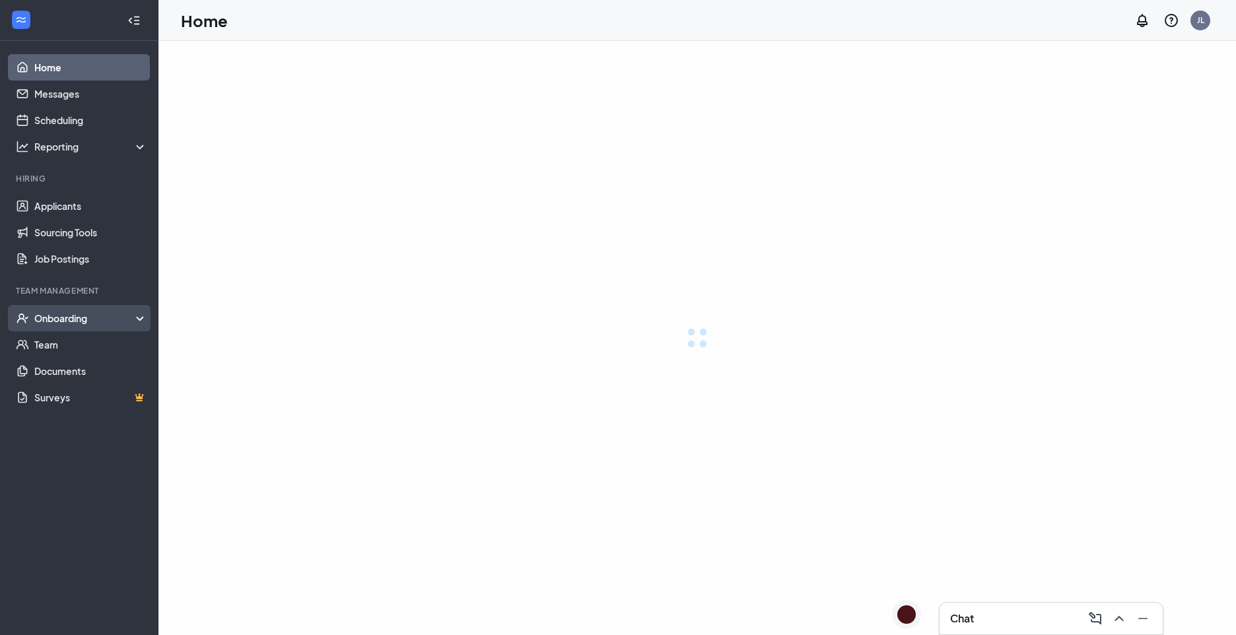
click at [106, 325] on div "Onboarding" at bounding box center [91, 318] width 114 height 13
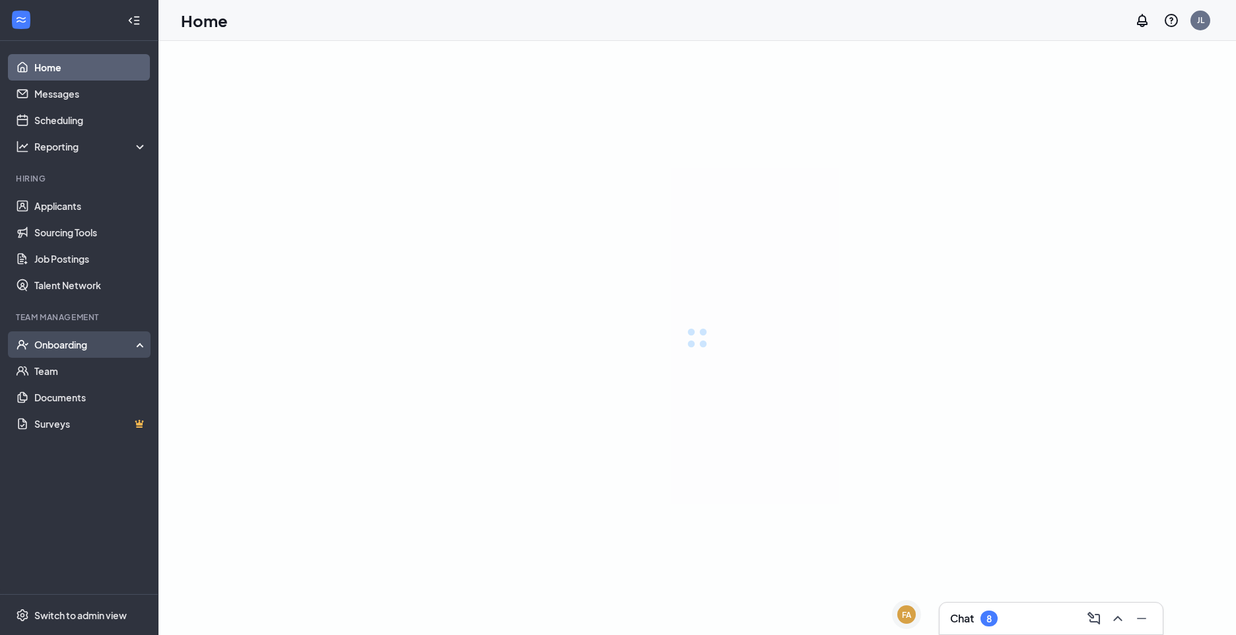
click at [94, 347] on div "Onboarding" at bounding box center [85, 344] width 102 height 13
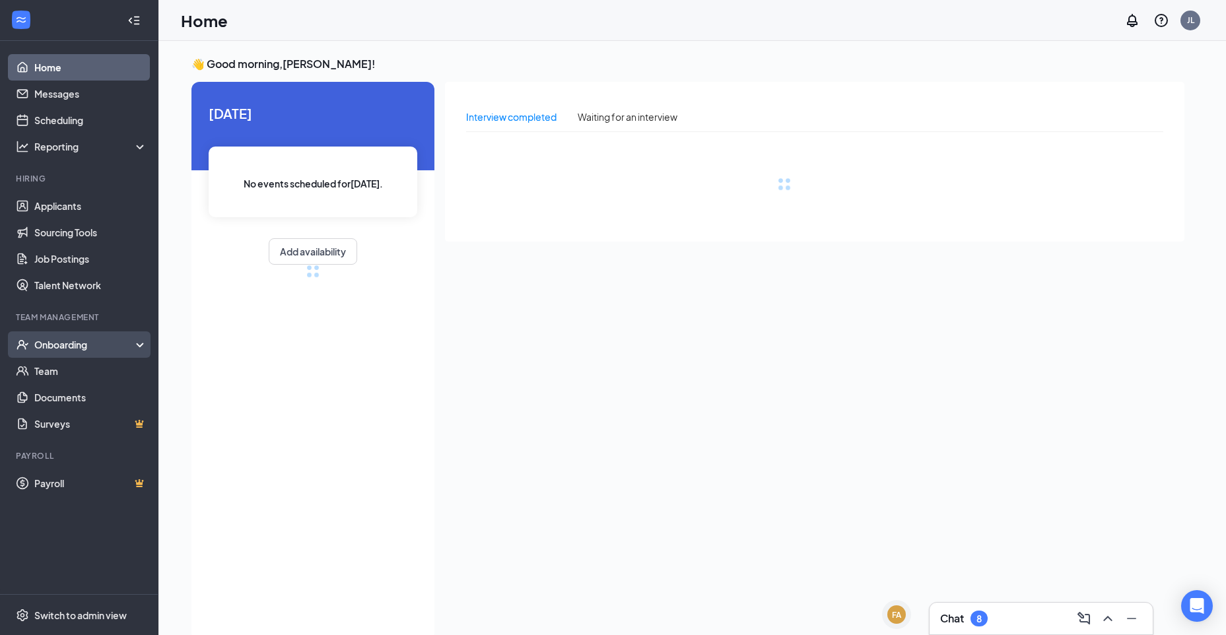
click at [119, 345] on div "Onboarding" at bounding box center [85, 344] width 102 height 13
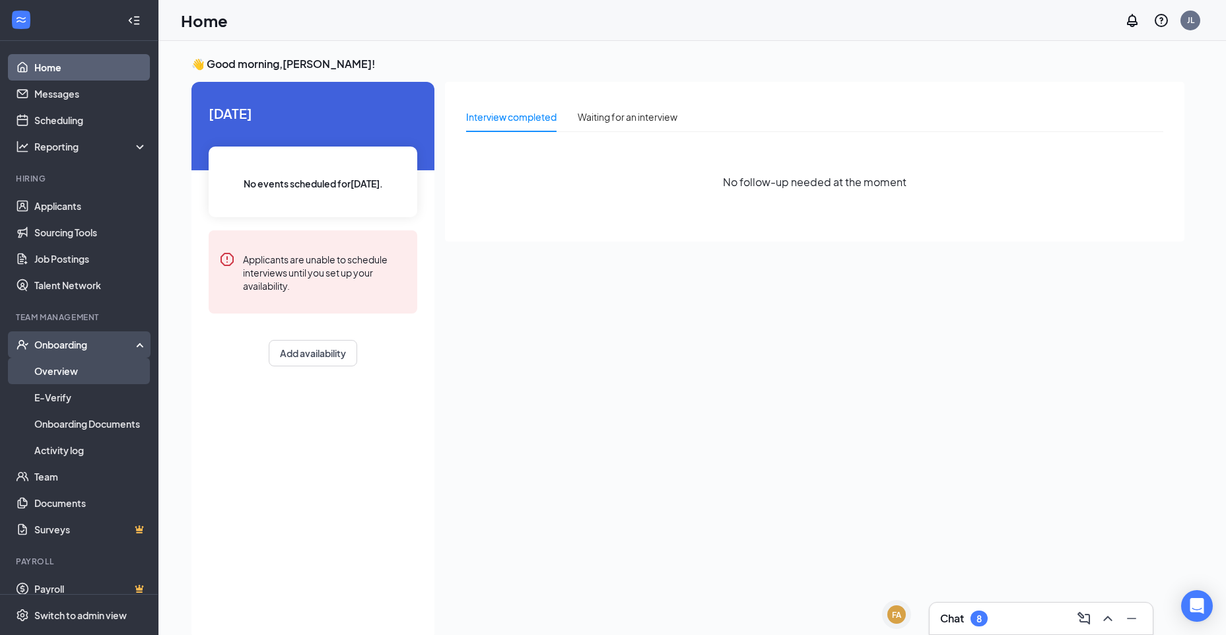
click at [123, 370] on link "Overview" at bounding box center [90, 371] width 113 height 26
